Goal: Obtain resource: Obtain resource

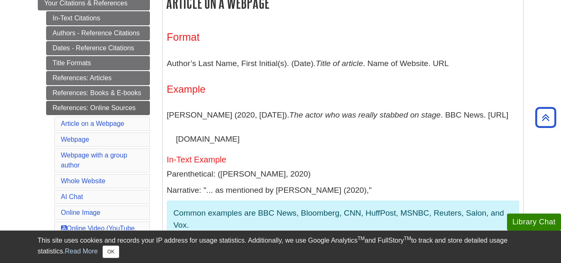
scroll to position [174, 0]
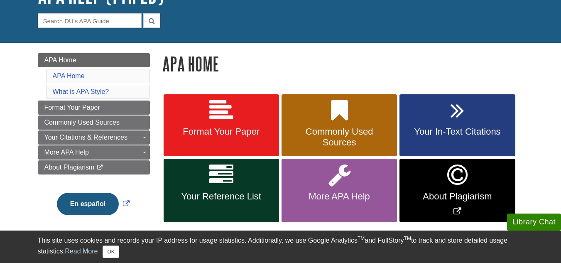
scroll to position [72, 0]
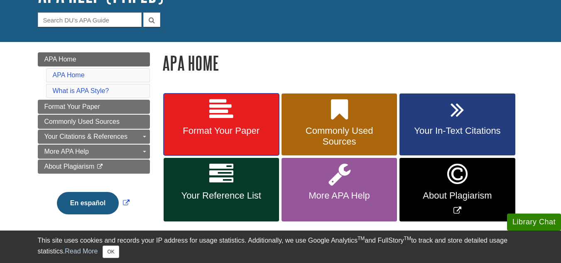
click at [260, 122] on link "Format Your Paper" at bounding box center [221, 124] width 115 height 62
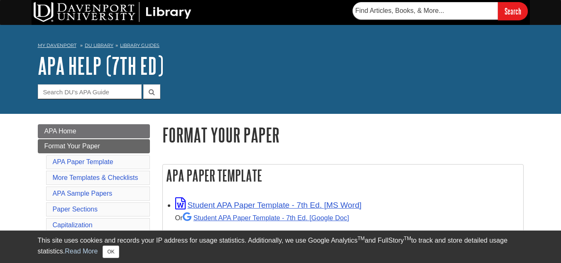
scroll to position [46, 0]
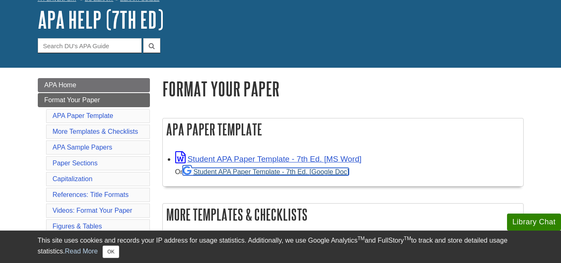
click at [297, 172] on link "Student APA Paper Template - 7th Ed. [Google Doc]" at bounding box center [266, 171] width 167 height 7
